Goal: Task Accomplishment & Management: Manage account settings

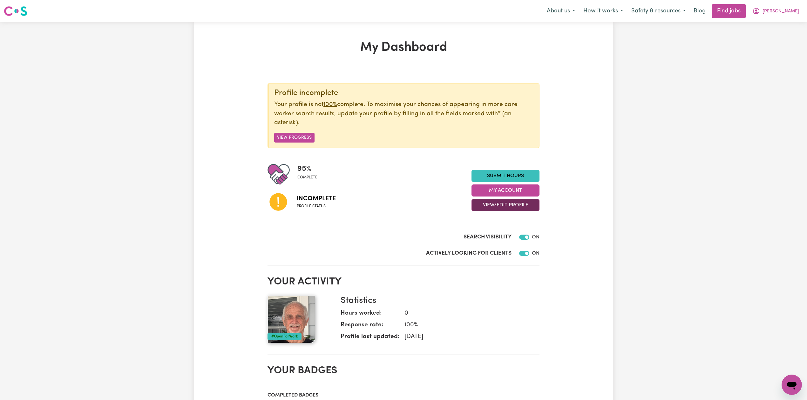
click at [498, 211] on button "View/Edit Profile" at bounding box center [505, 205] width 68 height 12
click at [488, 245] on link "Profile Completeness" at bounding box center [501, 247] width 59 height 13
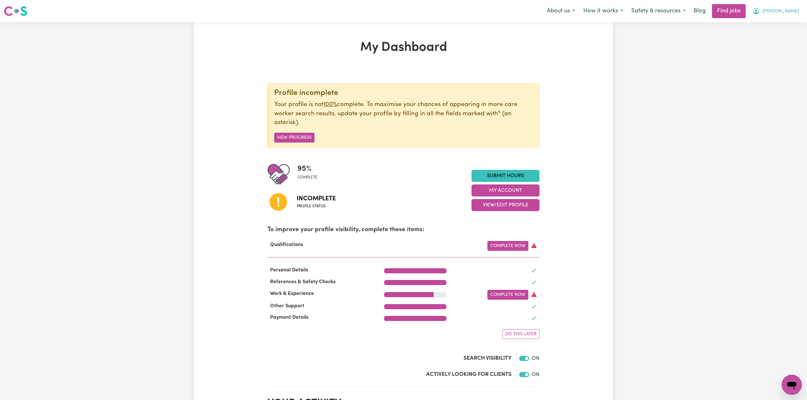
drag, startPoint x: 786, startPoint y: 2, endPoint x: 785, endPoint y: 13, distance: 11.2
click at [786, 4] on nav "Menu About us How it works Safety & resources Blog Find jobs [PERSON_NAME]" at bounding box center [403, 11] width 807 height 22
click at [784, 14] on span "[PERSON_NAME]" at bounding box center [780, 11] width 37 height 7
click at [780, 46] on link "Logout" at bounding box center [777, 49] width 50 height 12
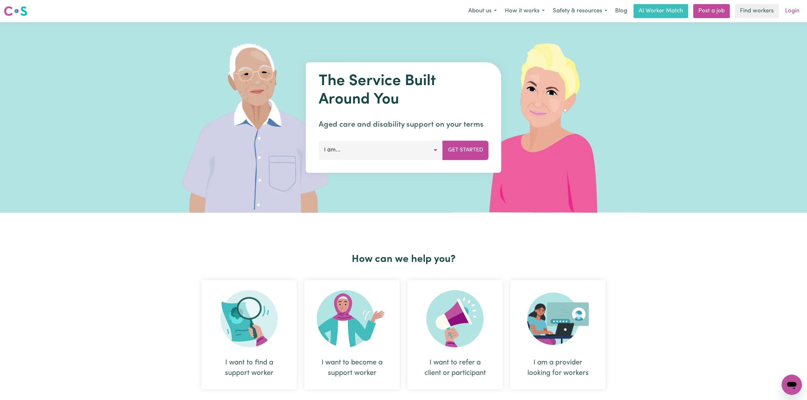
click at [795, 13] on link "Login" at bounding box center [792, 11] width 22 height 14
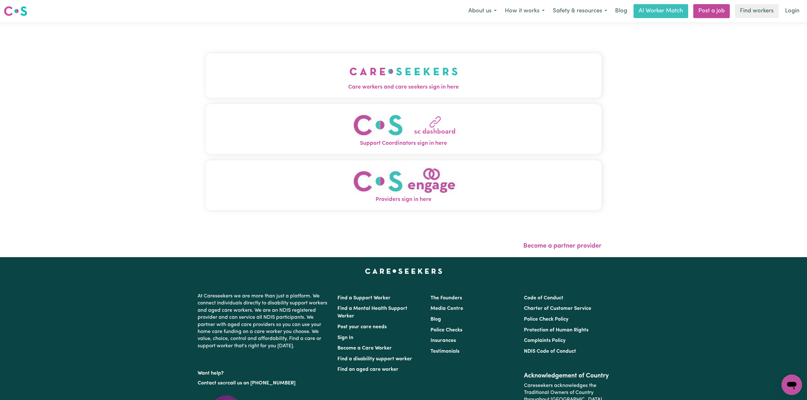
click at [349, 76] on img "Care workers and care seekers sign in here" at bounding box center [403, 71] width 108 height 23
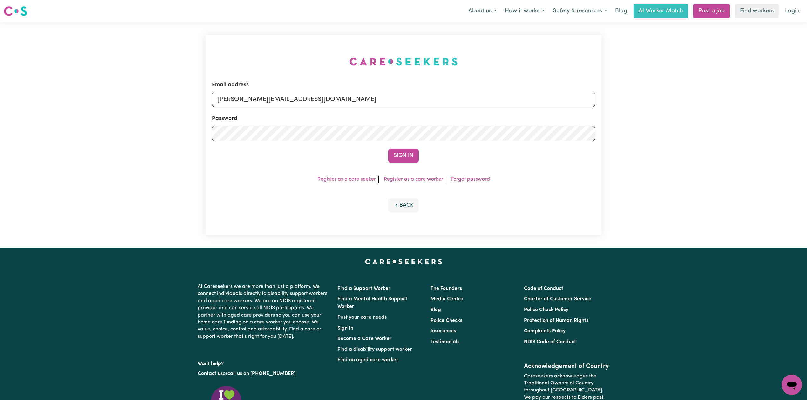
drag, startPoint x: 309, startPoint y: 88, endPoint x: 302, endPoint y: 94, distance: 9.2
click at [309, 89] on div "Email address [PERSON_NAME][EMAIL_ADDRESS][DOMAIN_NAME]" at bounding box center [403, 94] width 383 height 26
drag, startPoint x: 294, startPoint y: 98, endPoint x: 291, endPoint y: 107, distance: 9.6
click at [293, 100] on input "[PERSON_NAME][EMAIL_ADDRESS][DOMAIN_NAME]" at bounding box center [403, 99] width 383 height 15
drag, startPoint x: 250, startPoint y: 96, endPoint x: 467, endPoint y: 117, distance: 218.9
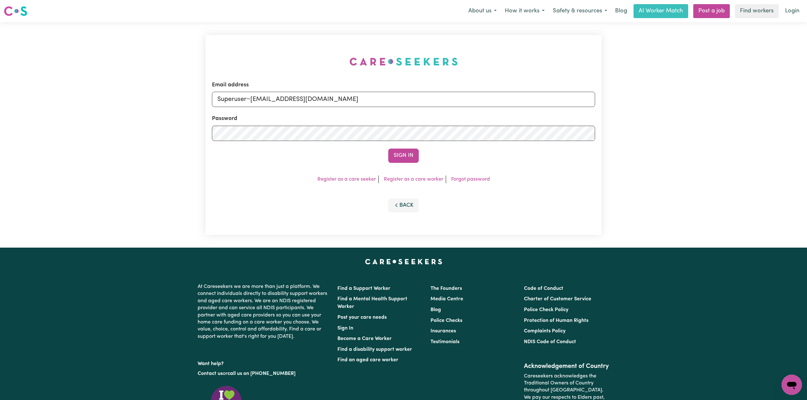
click at [467, 117] on form "Email address Superuser~[EMAIL_ADDRESS][DOMAIN_NAME] Password Sign In" at bounding box center [403, 122] width 383 height 82
type input "Superuser~[EMAIL_ADDRESS][DOMAIN_NAME]"
click at [407, 149] on button "Sign In" at bounding box center [403, 156] width 30 height 14
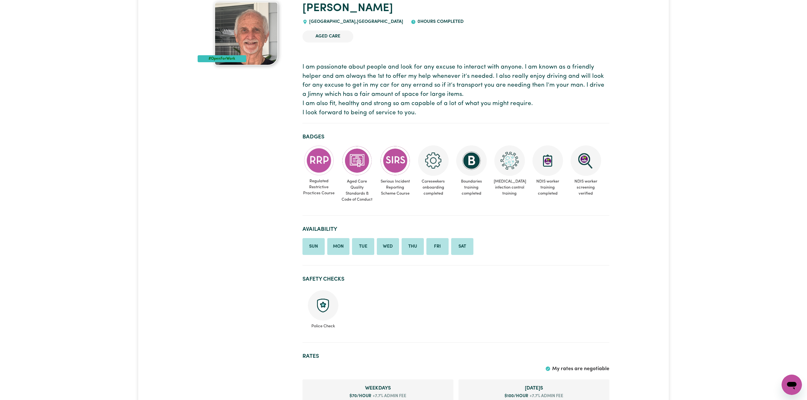
scroll to position [46, 0]
